Goal: Use online tool/utility: Utilize a website feature to perform a specific function

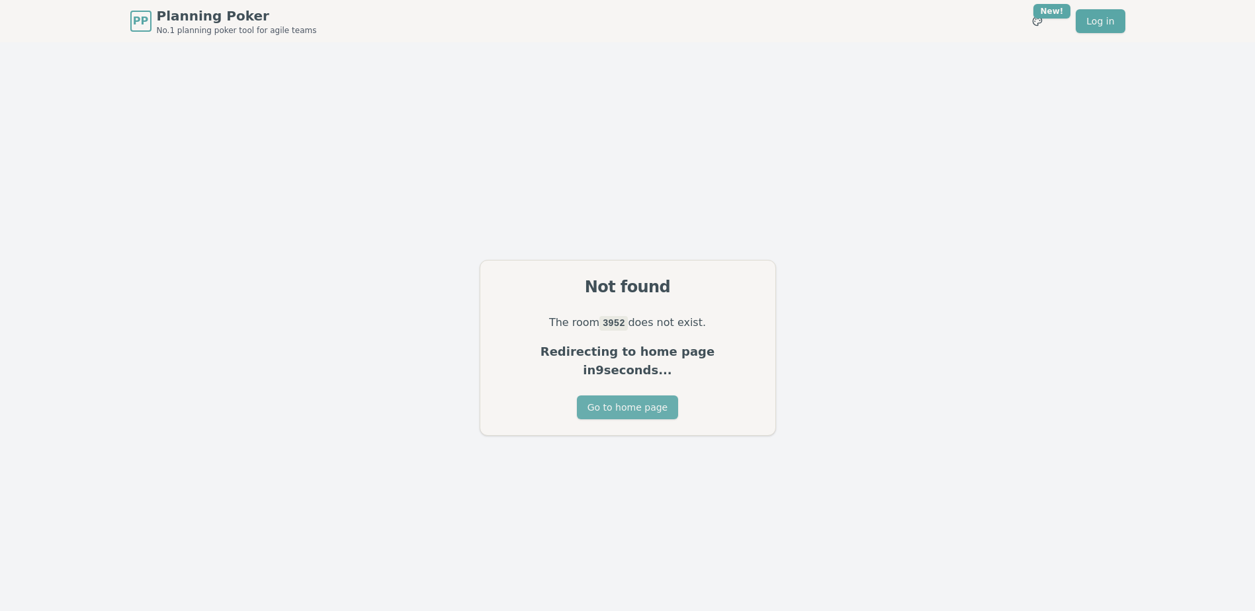
click at [630, 396] on button "Go to home page" at bounding box center [627, 408] width 101 height 24
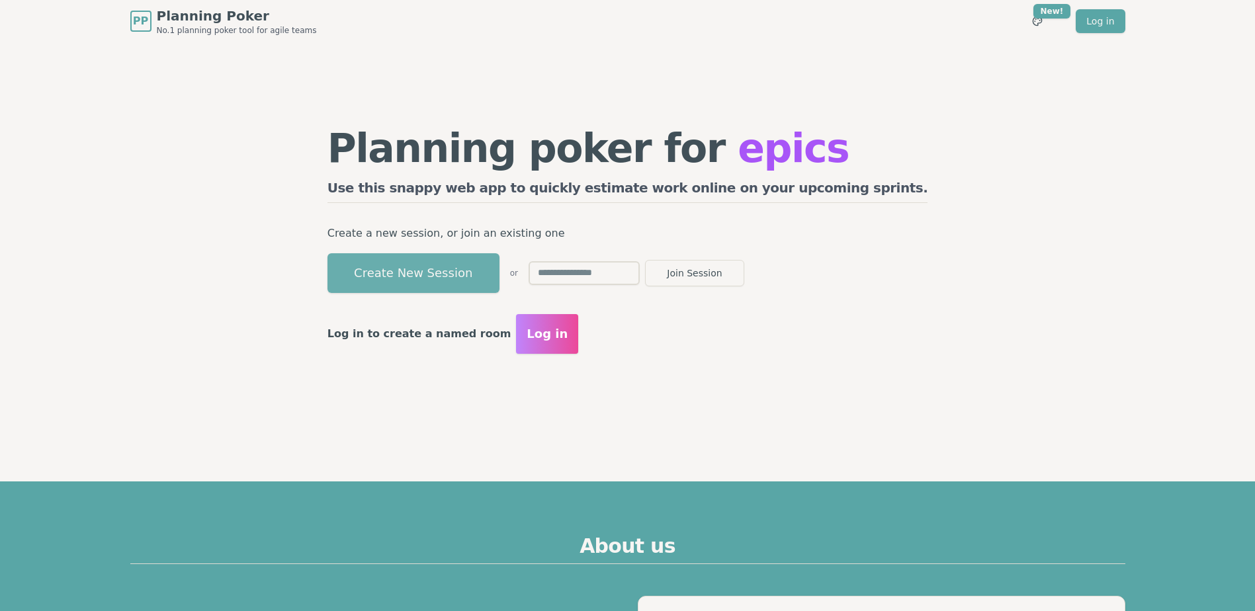
click at [480, 268] on button "Create New Session" at bounding box center [413, 273] width 172 height 40
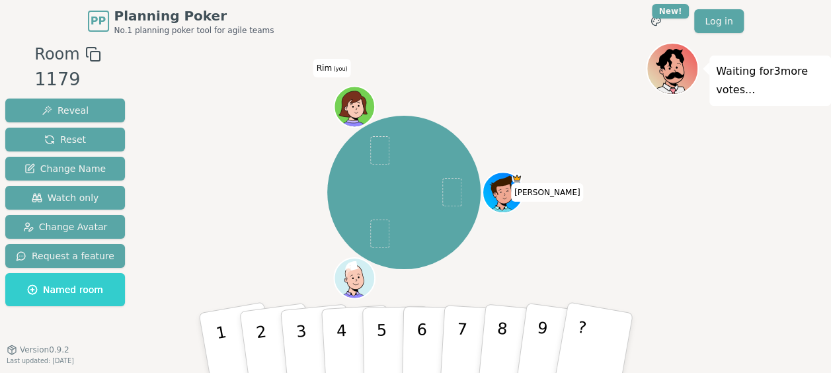
click at [174, 108] on div "[PERSON_NAME] (you)" at bounding box center [403, 192] width 485 height 253
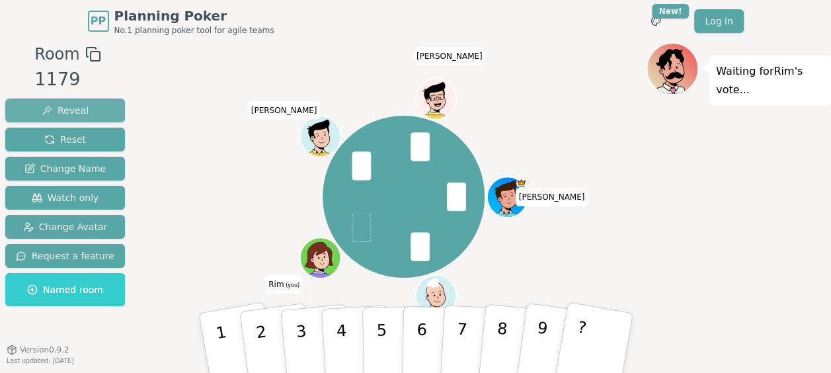
click at [83, 105] on button "Reveal" at bounding box center [65, 111] width 120 height 24
click at [75, 104] on span "Reveal" at bounding box center [65, 110] width 47 height 13
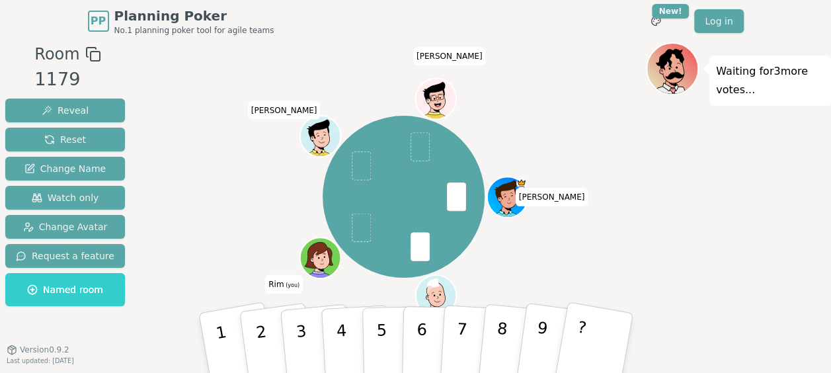
click at [206, 76] on div "Arthur XavierR Rim (you) abdelaziz Majdi" at bounding box center [403, 196] width 485 height 261
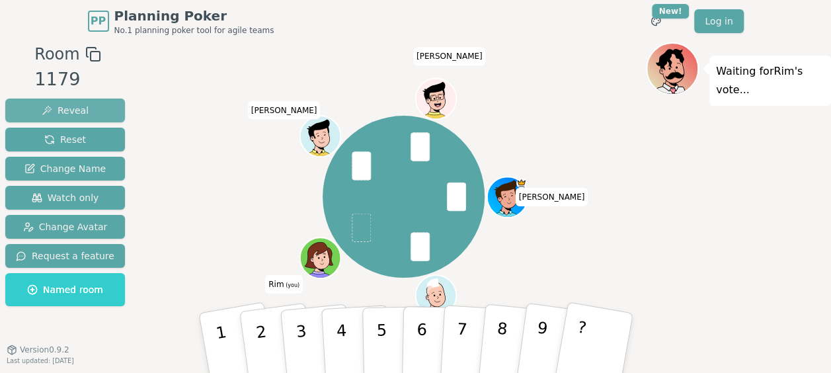
click at [85, 99] on button "Reveal" at bounding box center [65, 111] width 120 height 24
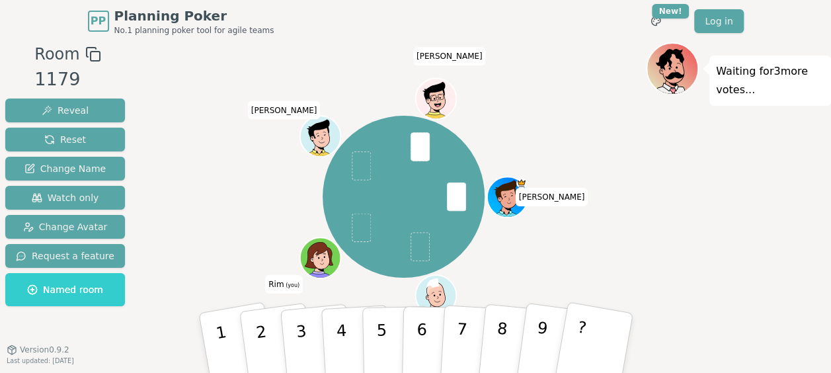
click at [720, 235] on div "Waiting for 3 more votes..." at bounding box center [738, 224] width 185 height 364
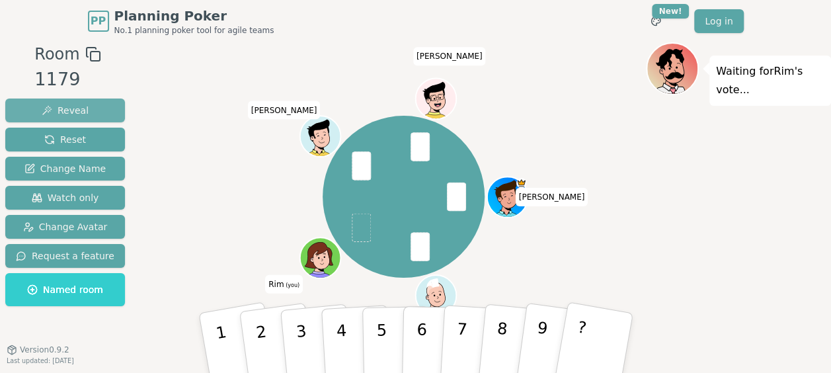
click at [54, 106] on span "Reveal" at bounding box center [65, 110] width 47 height 13
click at [70, 109] on span "Reveal" at bounding box center [65, 110] width 47 height 13
click at [71, 102] on button "Reveal" at bounding box center [65, 111] width 120 height 24
click at [75, 110] on span "Reveal" at bounding box center [65, 110] width 47 height 13
click at [85, 111] on button "Reveal" at bounding box center [65, 111] width 120 height 24
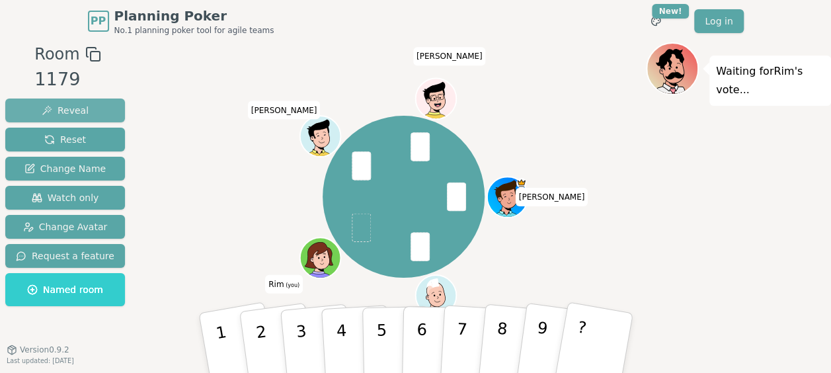
click at [101, 106] on button "Reveal" at bounding box center [65, 111] width 120 height 24
